Goal: Information Seeking & Learning: Learn about a topic

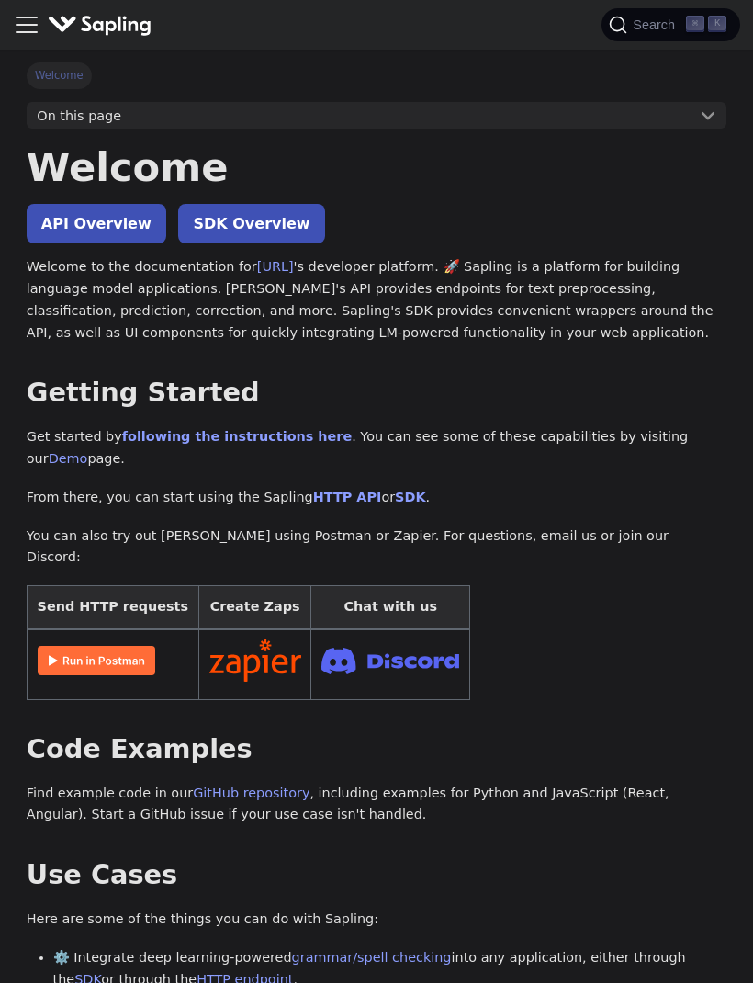
click at [657, 29] on span "Search" at bounding box center [656, 24] width 59 height 15
click at [110, 206] on link "API Overview" at bounding box center [97, 224] width 140 height 40
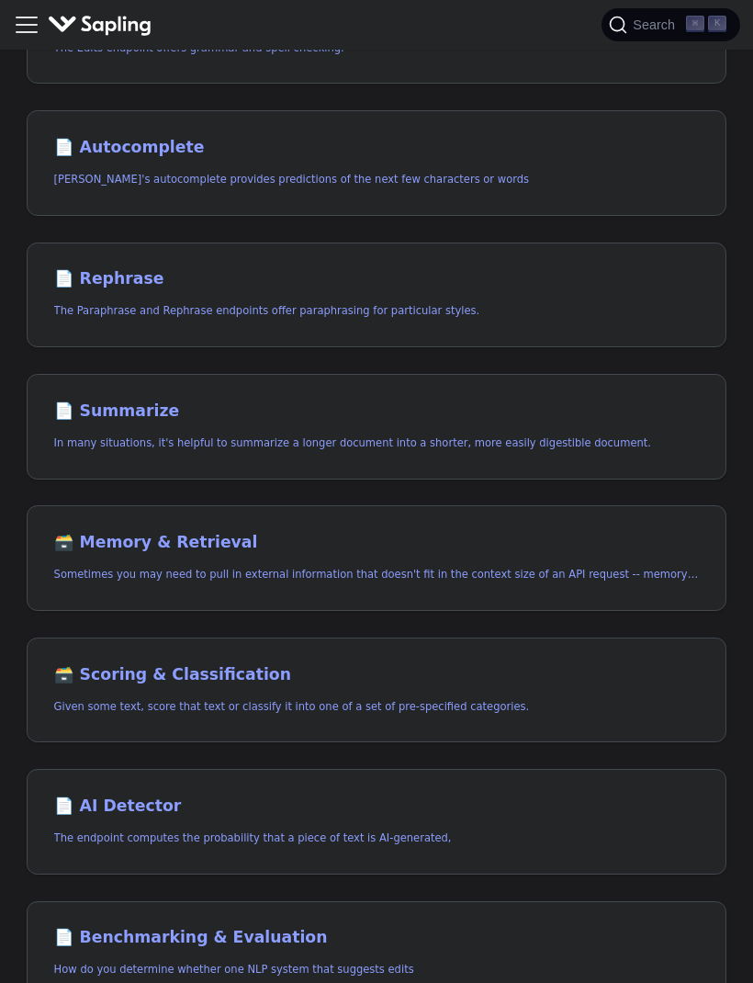
scroll to position [503, 0]
click at [462, 831] on p "The endpoint computes the probability that a piece of text is AI-generated," at bounding box center [377, 838] width 646 height 17
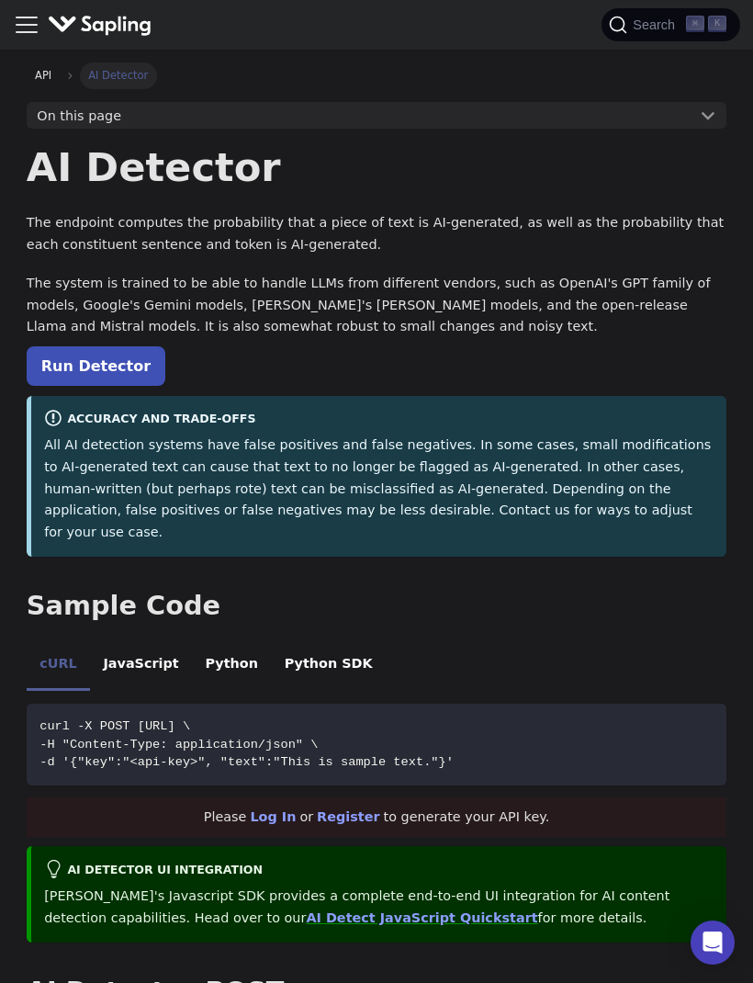
click at [130, 357] on link "Run Detector" at bounding box center [96, 366] width 139 height 40
click at [135, 356] on link "Run Detector" at bounding box center [96, 366] width 139 height 40
